Goal: Task Accomplishment & Management: Manage account settings

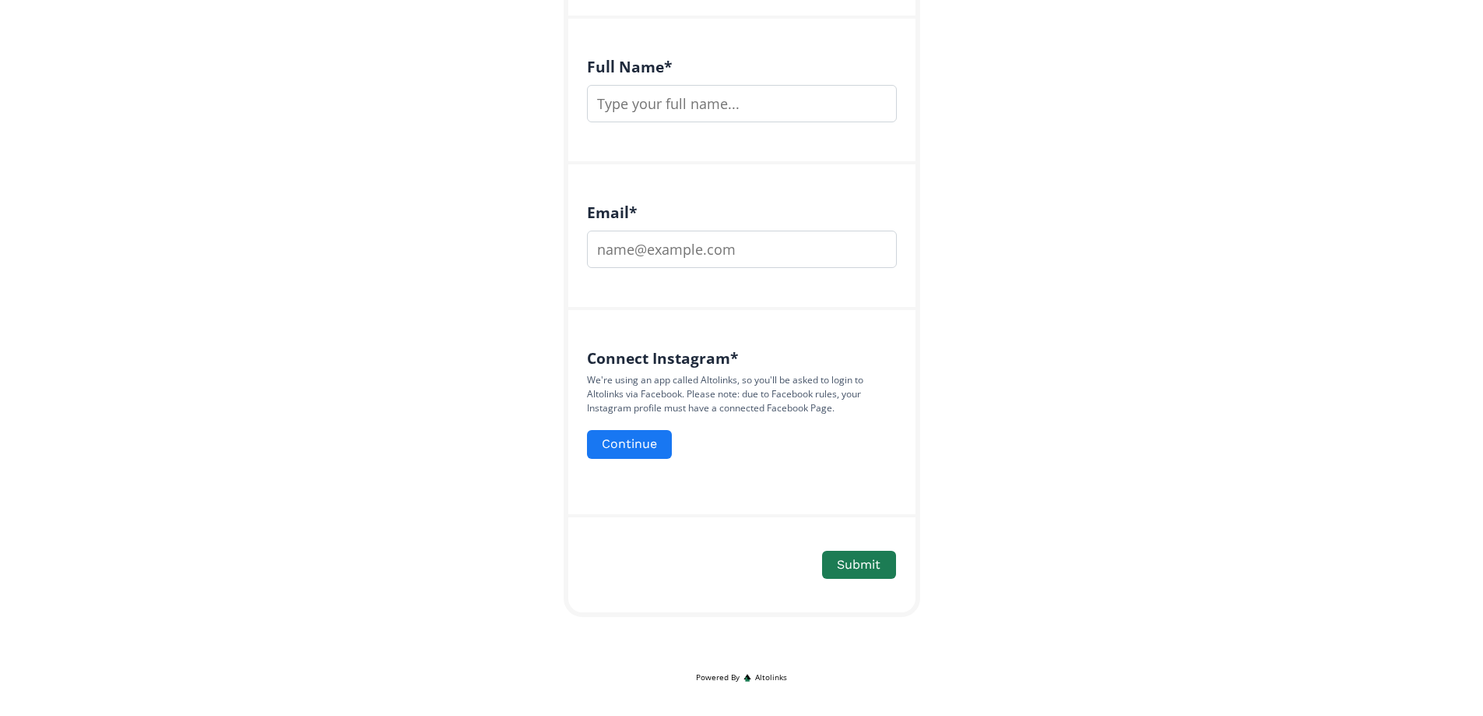
scroll to position [403, 0]
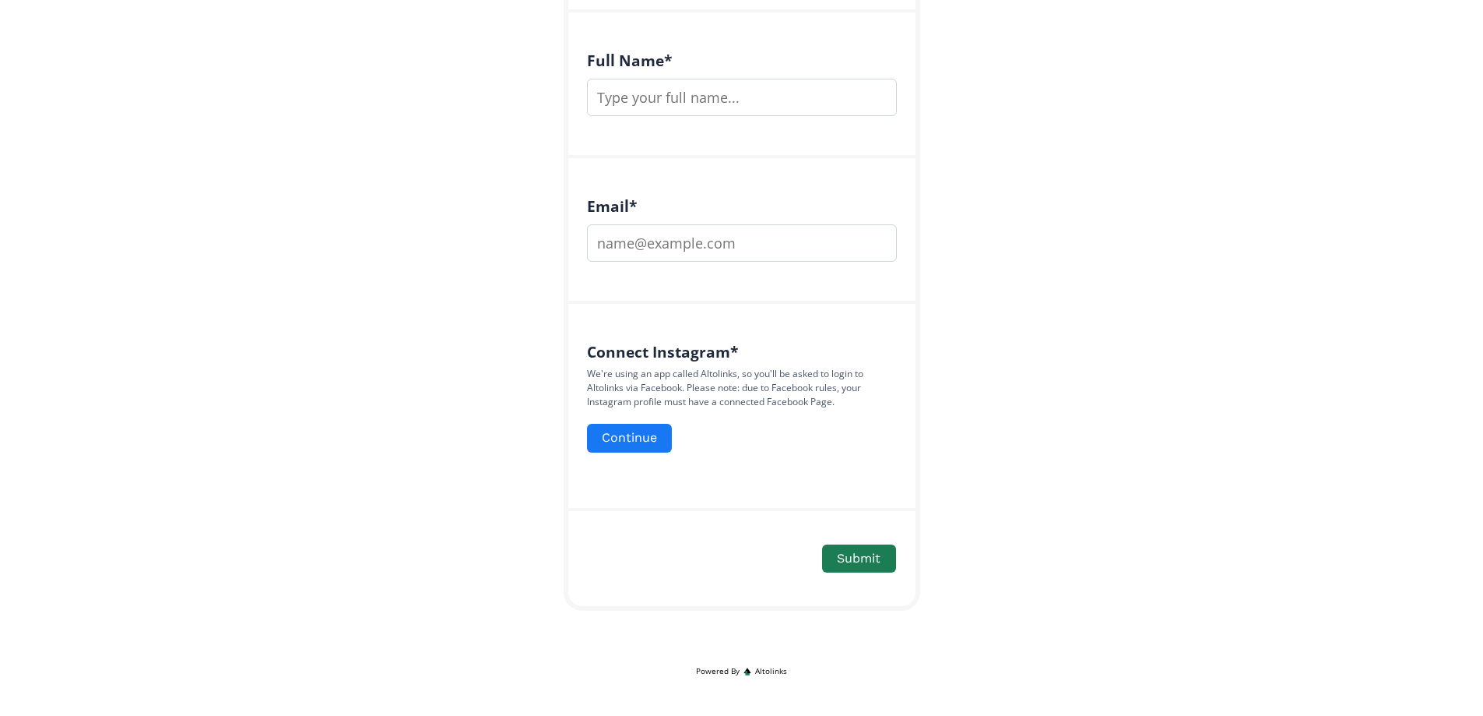
click at [777, 668] on span "Altolinks" at bounding box center [771, 671] width 32 height 12
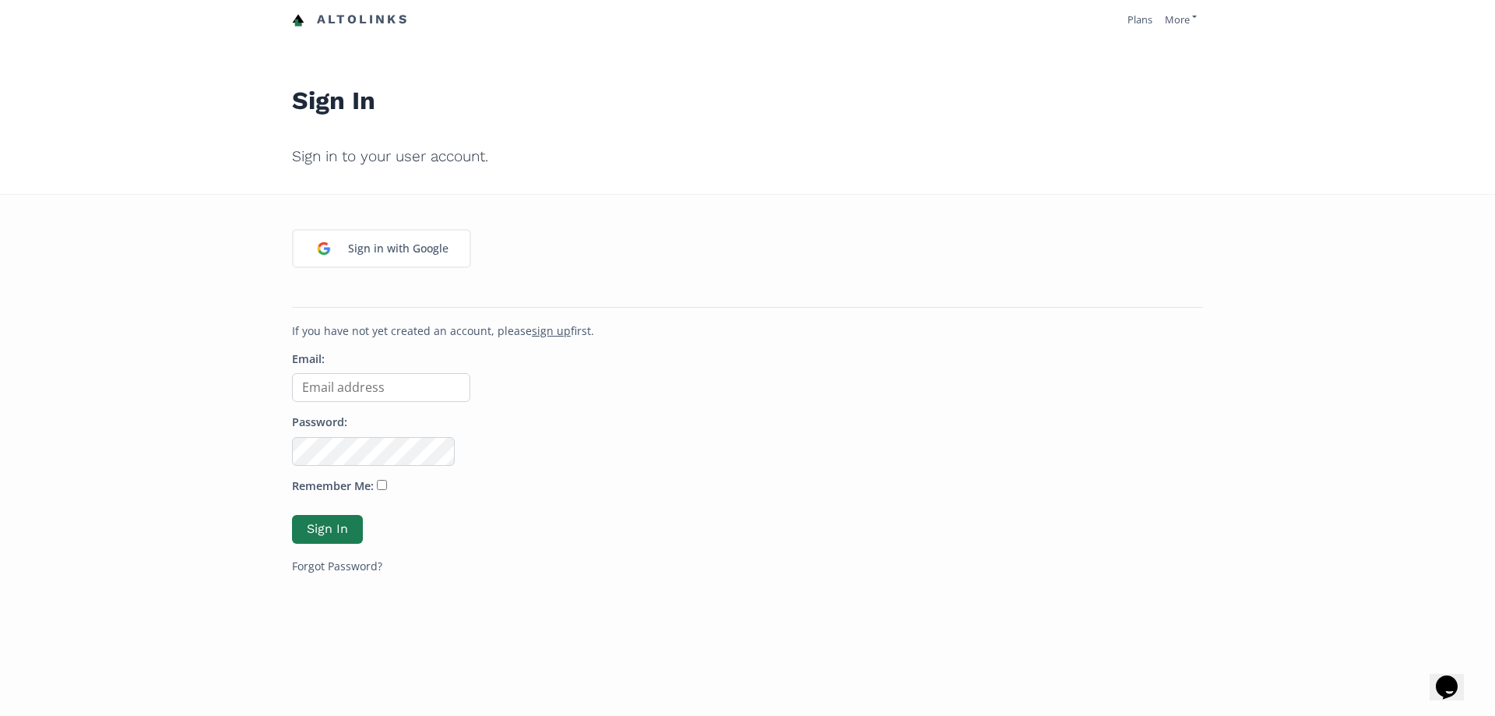
click at [415, 389] on input "Email:" at bounding box center [381, 387] width 178 height 29
click at [322, 387] on input "Email:" at bounding box center [381, 387] width 178 height 29
type input "[EMAIL_ADDRESS][DOMAIN_NAME]"
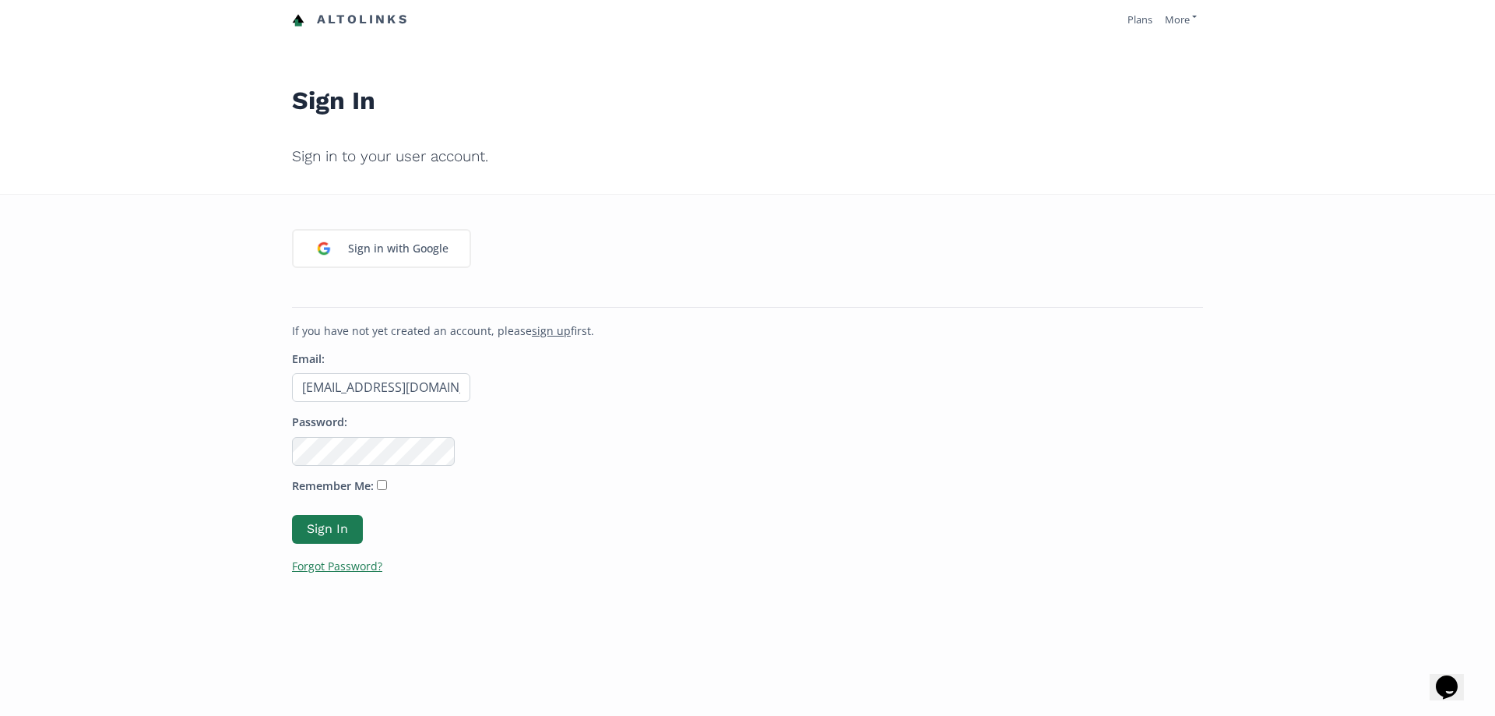
click at [351, 565] on link "Forgot Password?" at bounding box center [337, 565] width 90 height 15
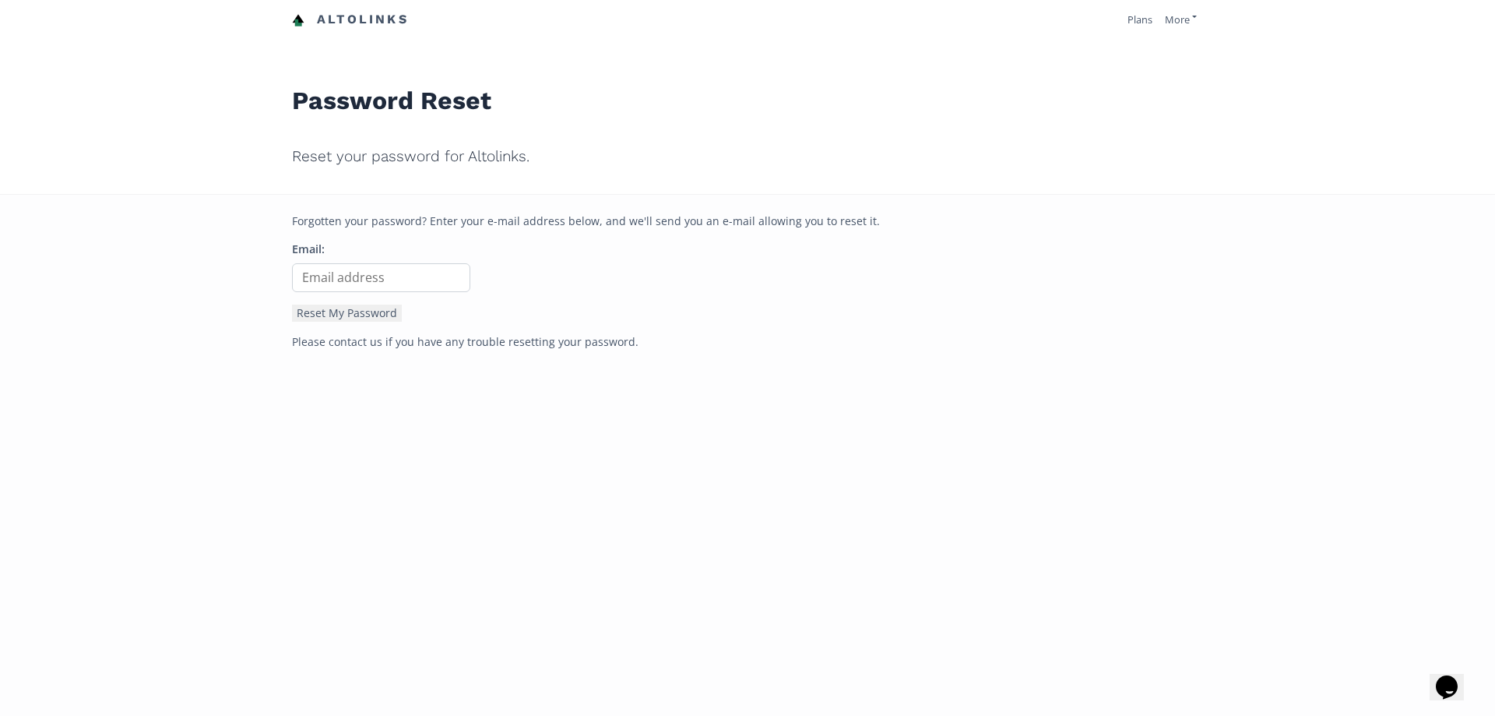
click at [434, 281] on input "Email:" at bounding box center [381, 277] width 178 height 29
type input "[EMAIL_ADDRESS][DOMAIN_NAME]"
click at [406, 286] on input "[EMAIL_ADDRESS][DOMAIN_NAME]" at bounding box center [381, 277] width 178 height 29
click at [292, 304] on button "Reset My Password" at bounding box center [347, 312] width 110 height 17
click at [406, 281] on input "[EMAIL_ADDRESS][DOMAIN_NAME]" at bounding box center [381, 277] width 178 height 29
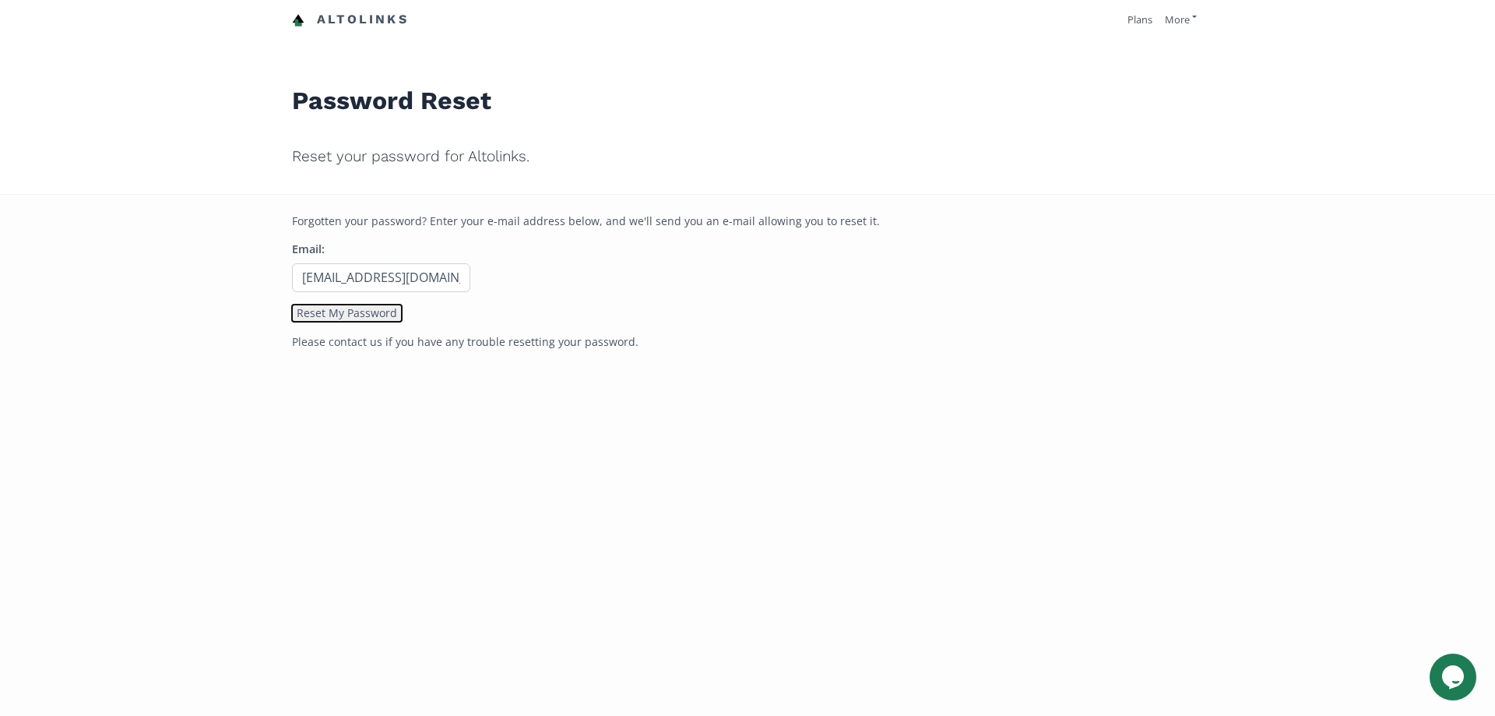
click at [356, 316] on button "Reset My Password" at bounding box center [347, 312] width 110 height 17
click at [410, 276] on input "[EMAIL_ADDRESS][DOMAIN_NAME]" at bounding box center [381, 277] width 178 height 29
drag, startPoint x: 294, startPoint y: 274, endPoint x: 500, endPoint y: 273, distance: 206.3
click at [500, 273] on p "Email: snookie@kayakdistribution.com" at bounding box center [747, 266] width 911 height 51
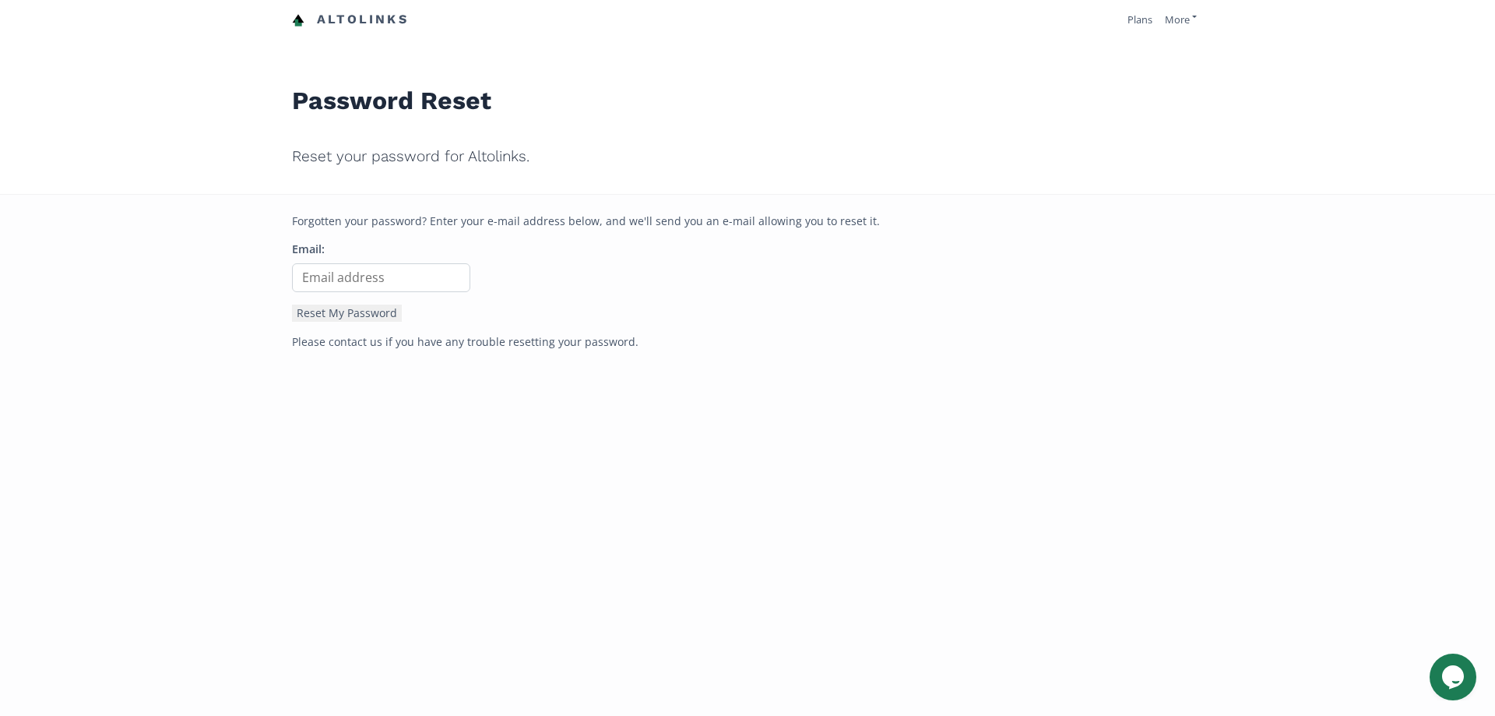
scroll to position [0, 0]
type input "[EMAIL_ADDRESS][DOMAIN_NAME]"
click at [371, 319] on button "Reset My Password" at bounding box center [347, 312] width 110 height 17
